Goal: Task Accomplishment & Management: Manage account settings

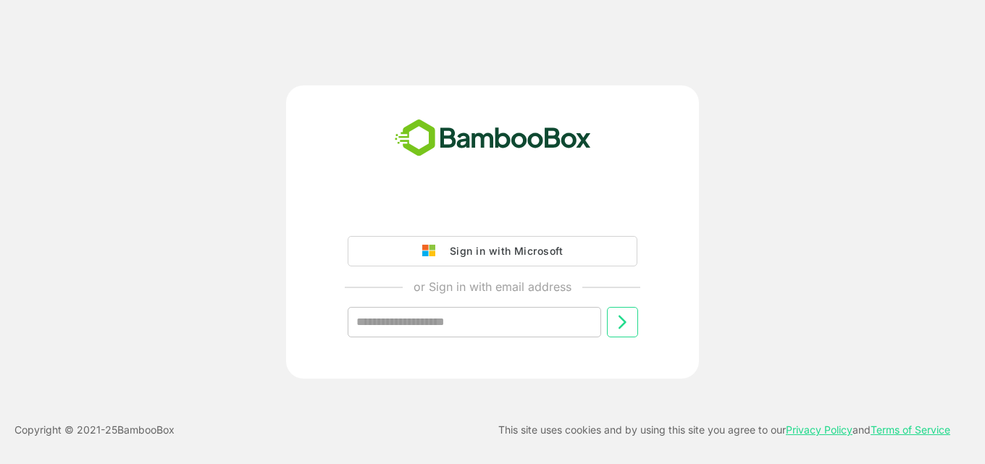
click at [370, 323] on input "text" at bounding box center [475, 322] width 254 height 30
type input "**********"
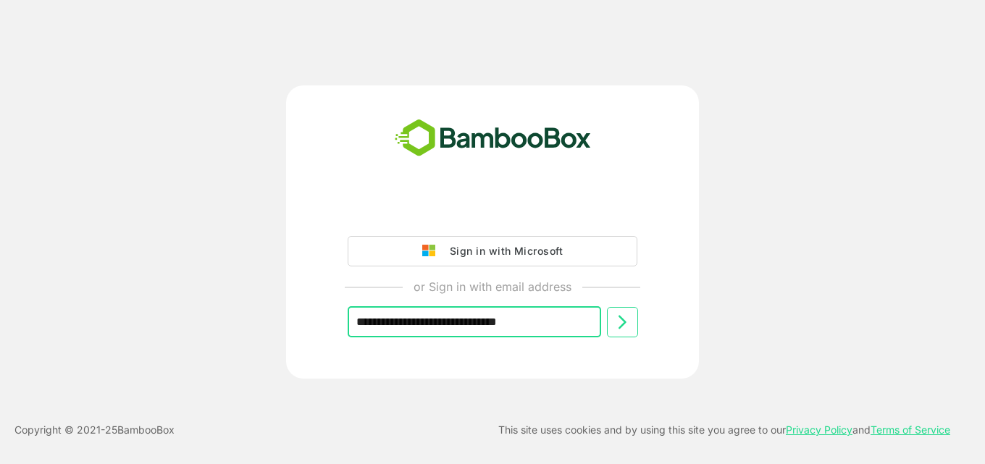
click at [625, 327] on icon at bounding box center [622, 322] width 17 height 17
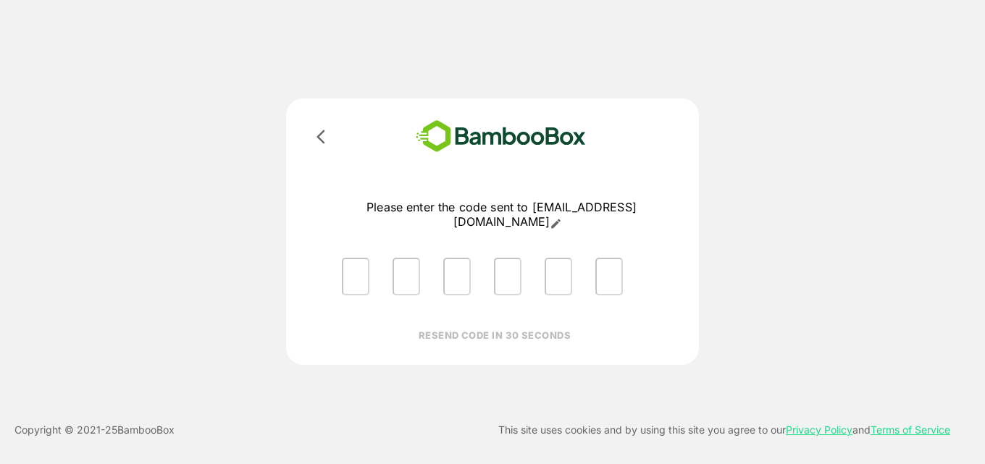
click at [371, 268] on div at bounding box center [501, 276] width 343 height 61
click at [364, 269] on input "Please enter OTP character 1" at bounding box center [356, 277] width 28 height 38
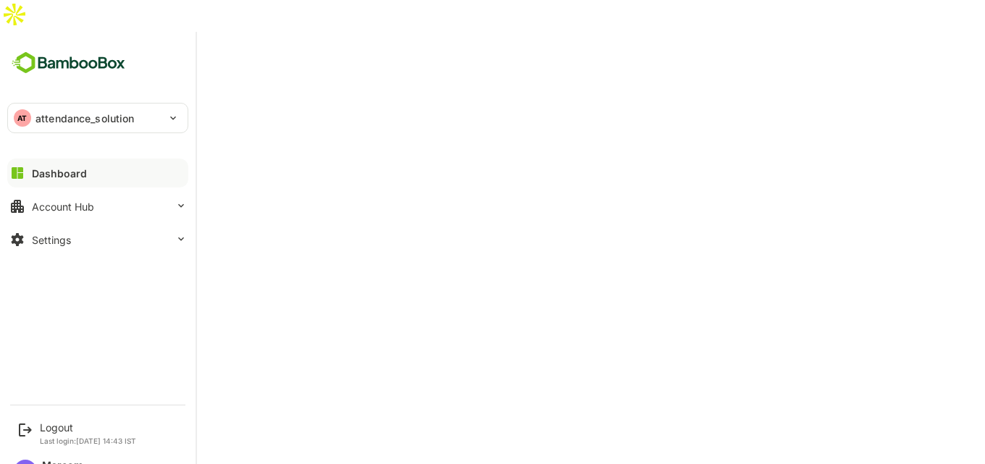
click at [21, 109] on div "AT" at bounding box center [22, 117] width 17 height 17
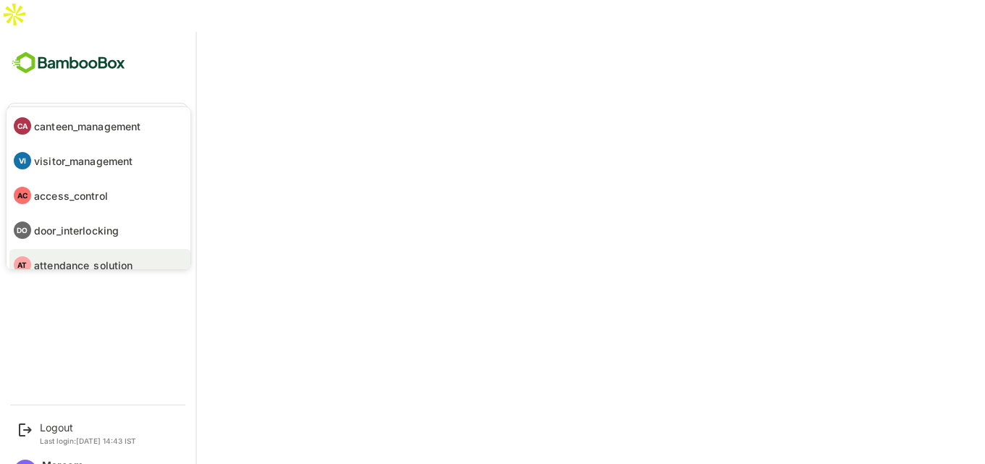
scroll to position [12, 0]
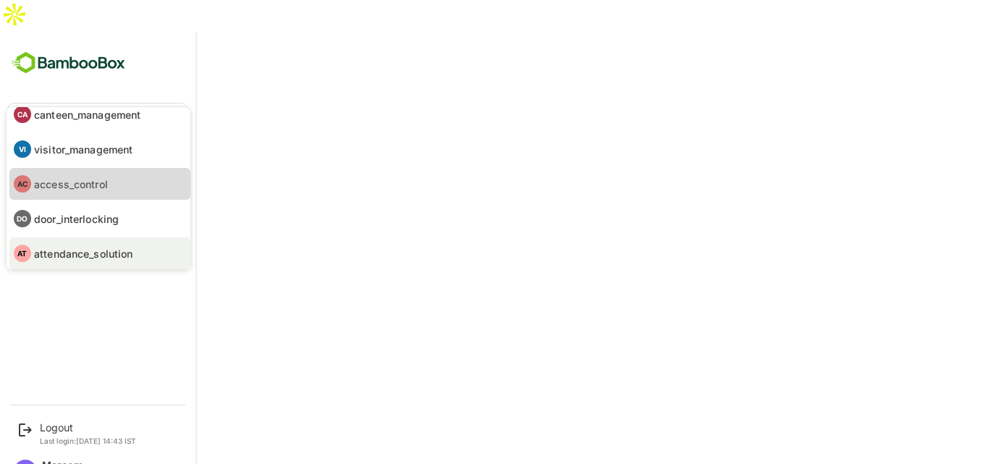
click at [72, 193] on li "AC access_control" at bounding box center [99, 184] width 181 height 32
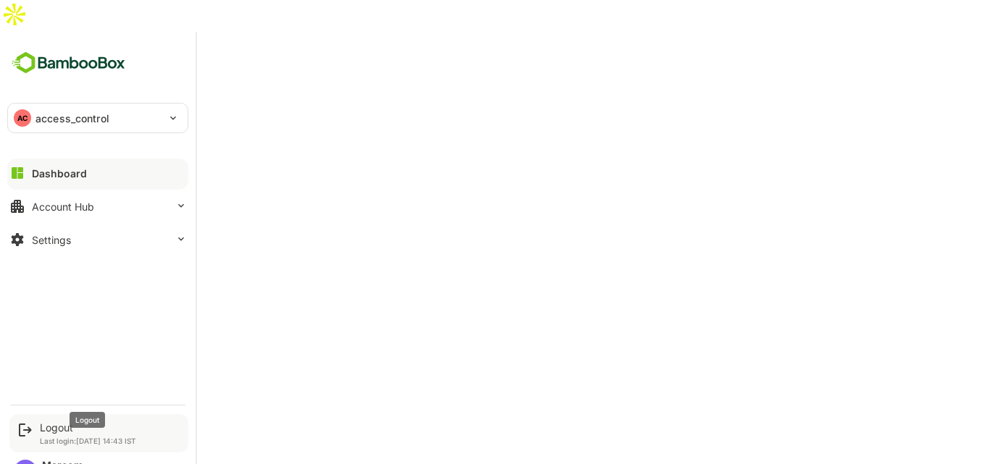
click at [57, 422] on div "Logout" at bounding box center [88, 428] width 96 height 12
